Goal: Task Accomplishment & Management: Manage account settings

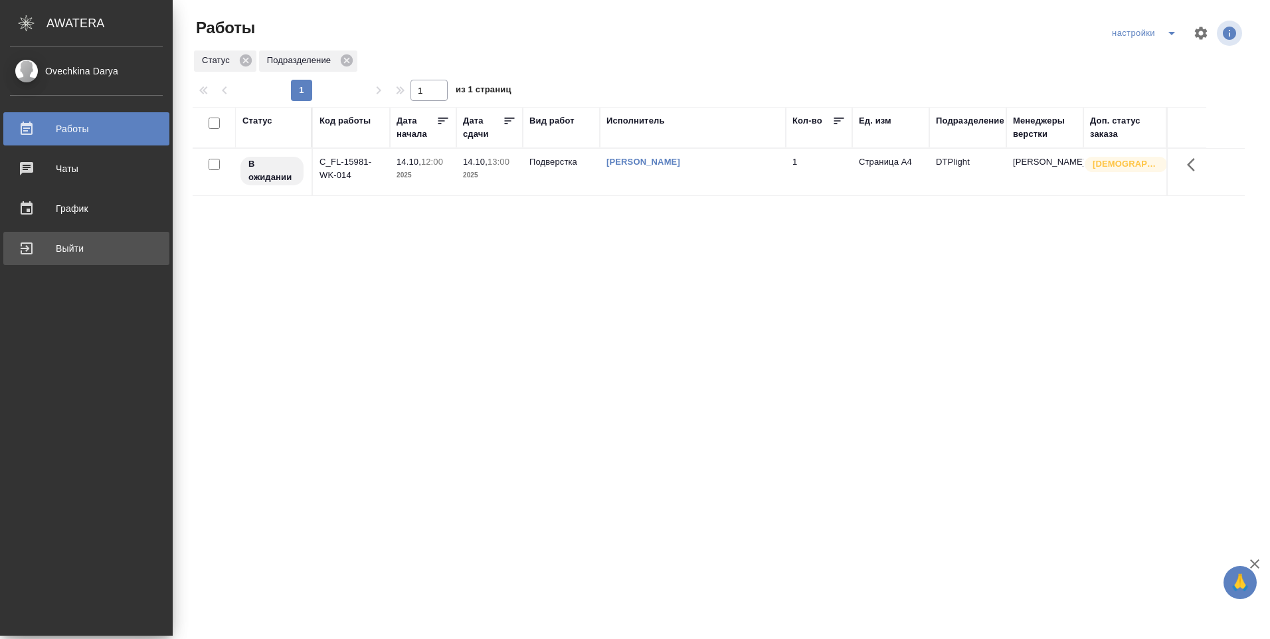
click at [42, 249] on div "Выйти" at bounding box center [86, 248] width 153 height 20
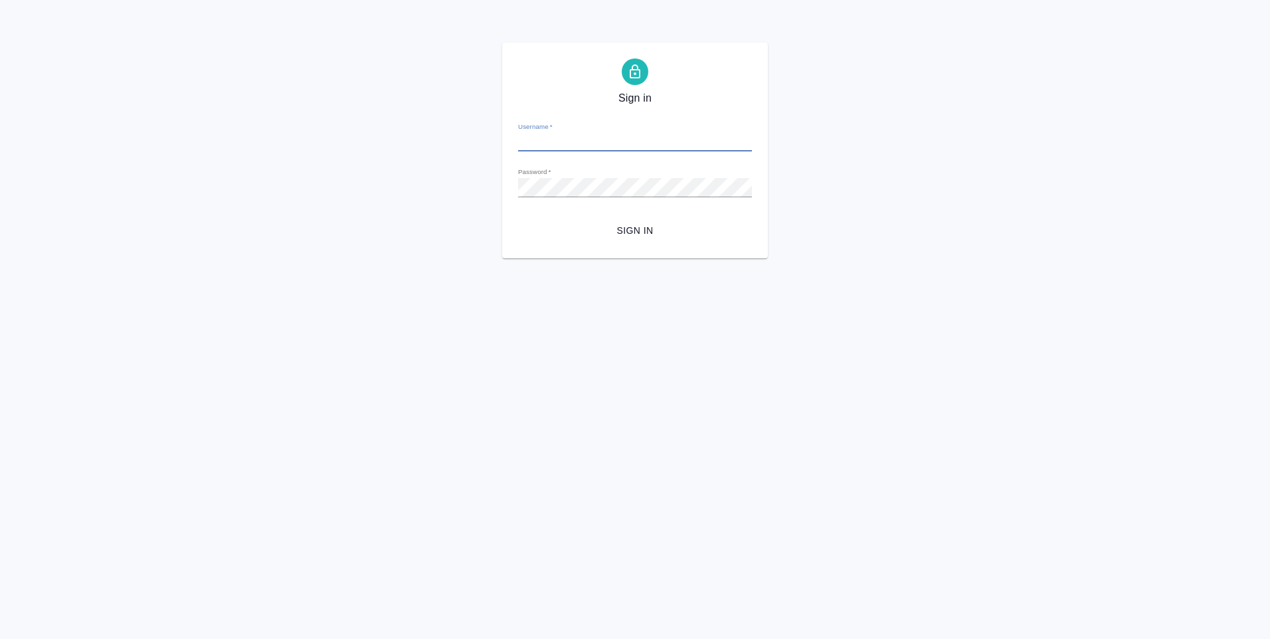
type input "d.ovechkina@awatera.com"
click at [640, 234] on span "Sign in" at bounding box center [635, 231] width 213 height 17
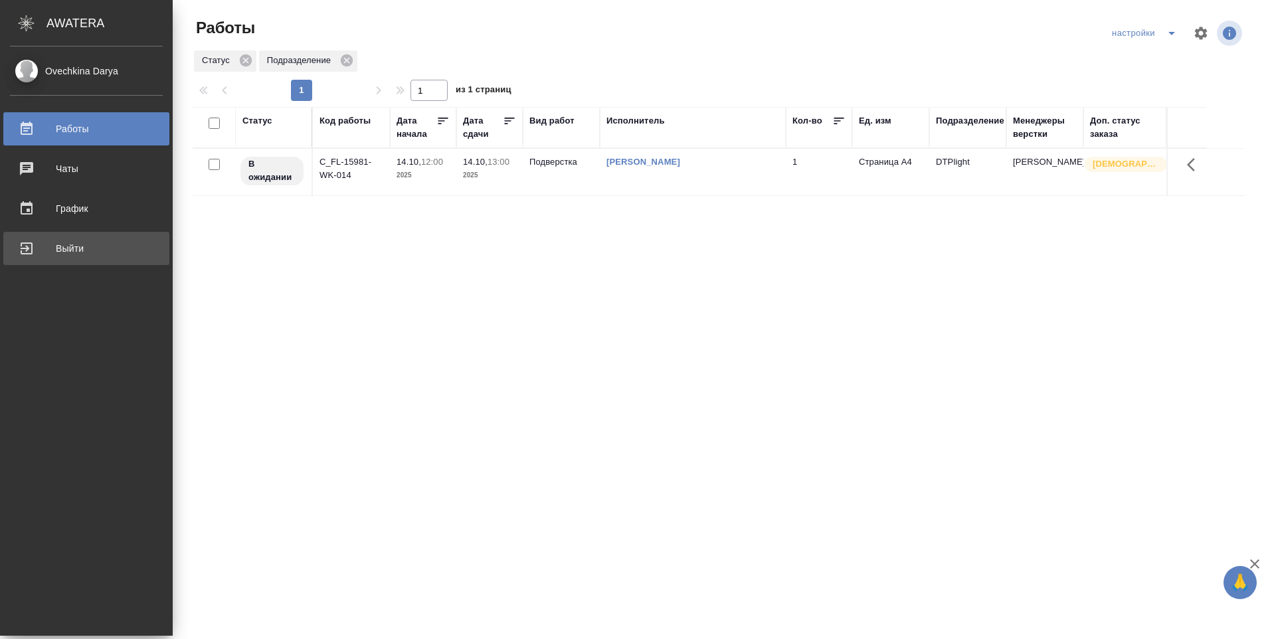
click at [66, 248] on div "Выйти" at bounding box center [86, 248] width 153 height 20
